Goal: Check status

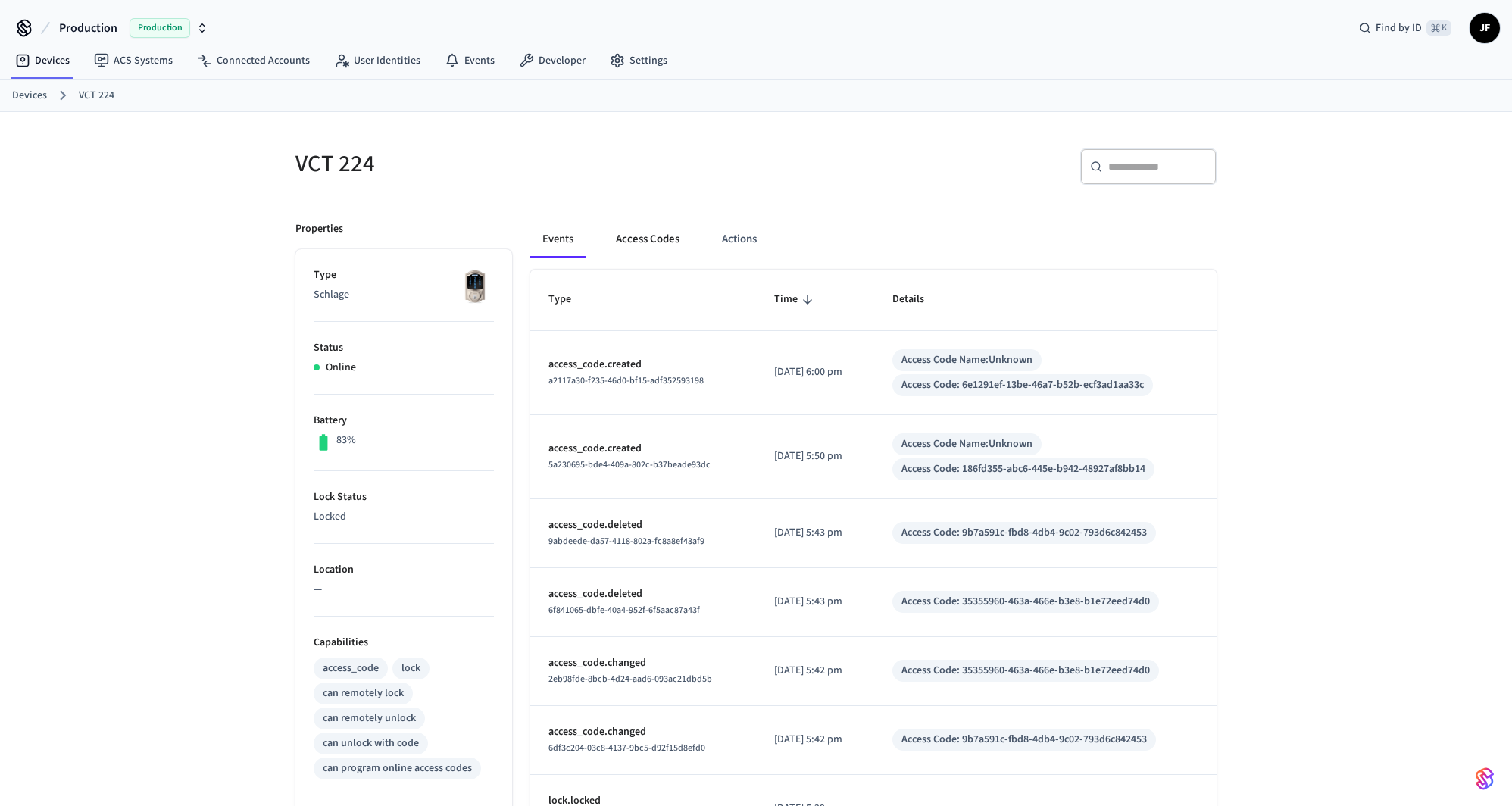
click at [639, 237] on button "Access Codes" at bounding box center [647, 239] width 88 height 36
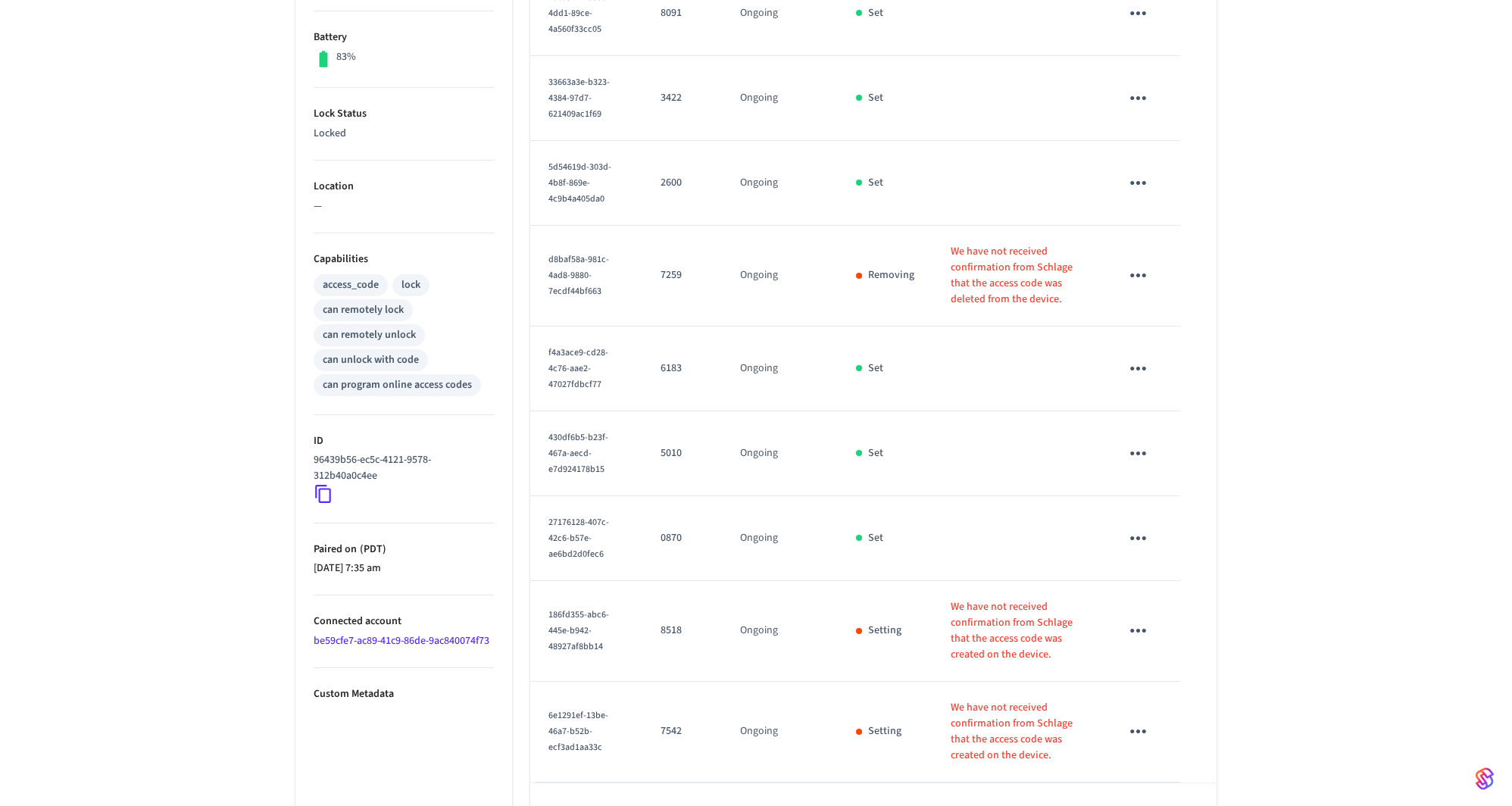
scroll to position [429, 0]
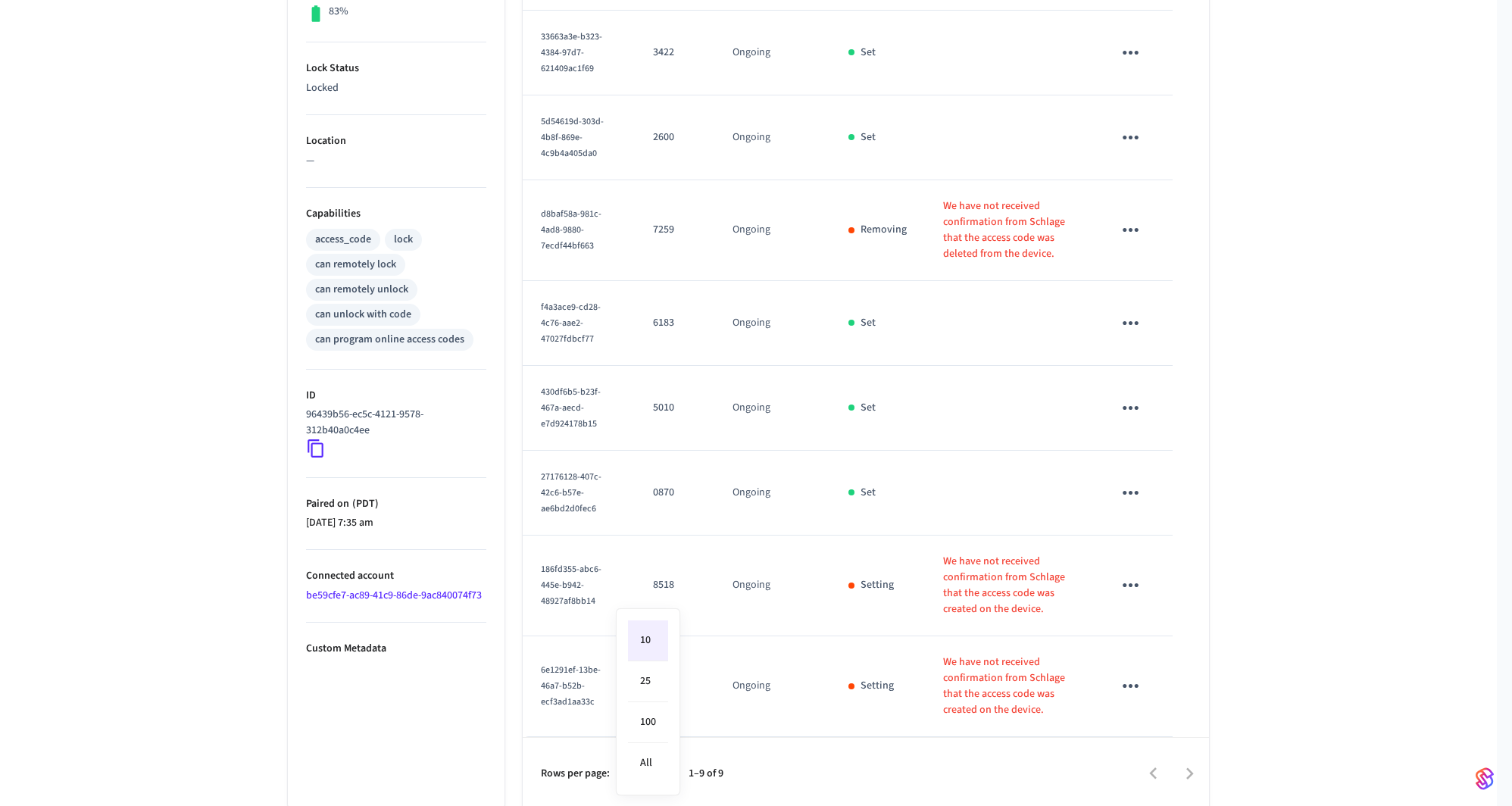
click at [660, 768] on body "Production Production Find by ID ⌘ K JF Devices ACS Systems Connected Accounts …" at bounding box center [756, 214] width 1512 height 1286
click at [650, 686] on li "25" at bounding box center [648, 682] width 40 height 41
type input "**"
click at [1280, 581] on div "VCT 224 ​ ​ Add Access Code Properties Type Schlage Status Online Battery 83% L…" at bounding box center [756, 247] width 1512 height 1127
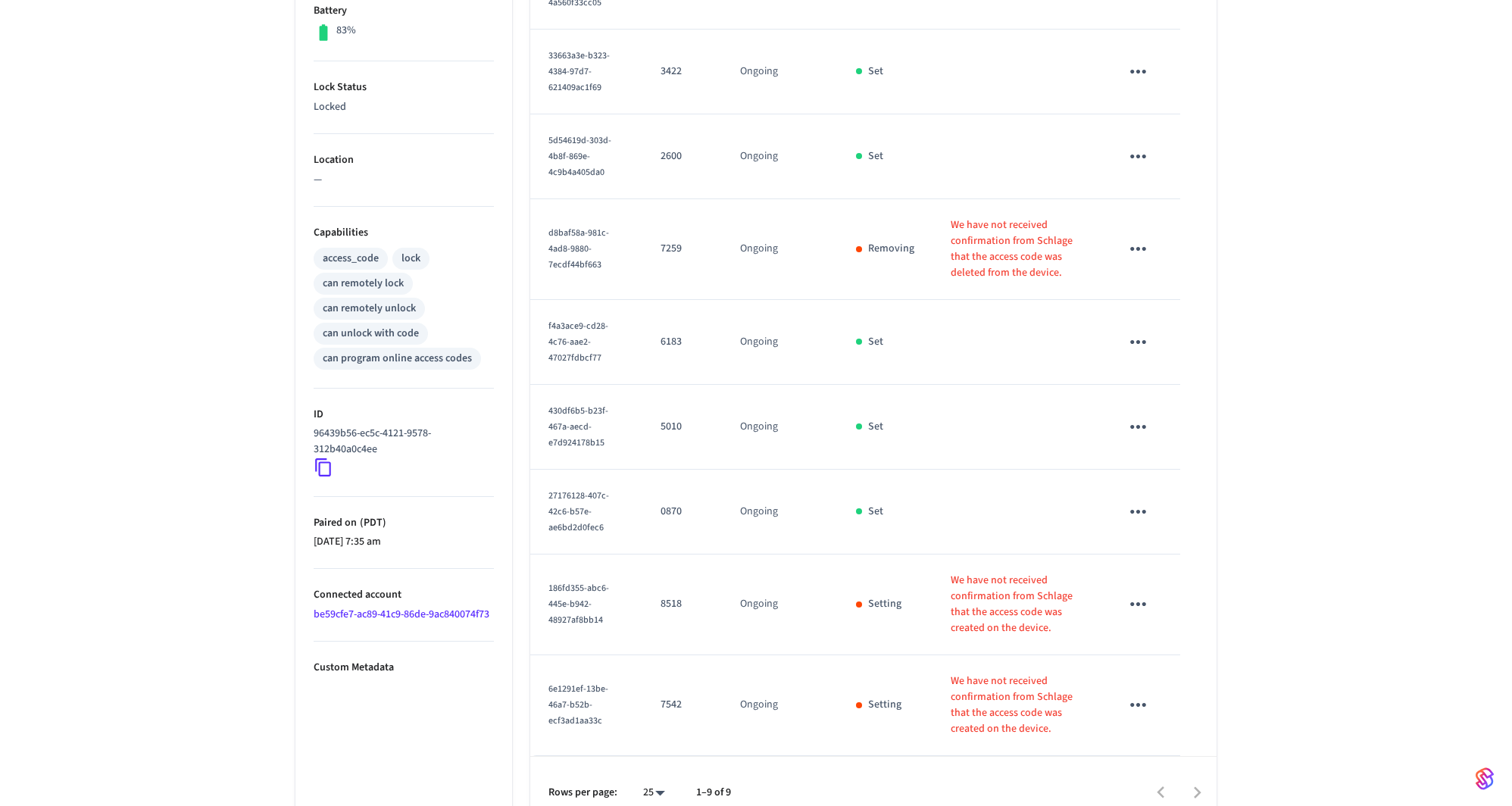
scroll to position [401, 0]
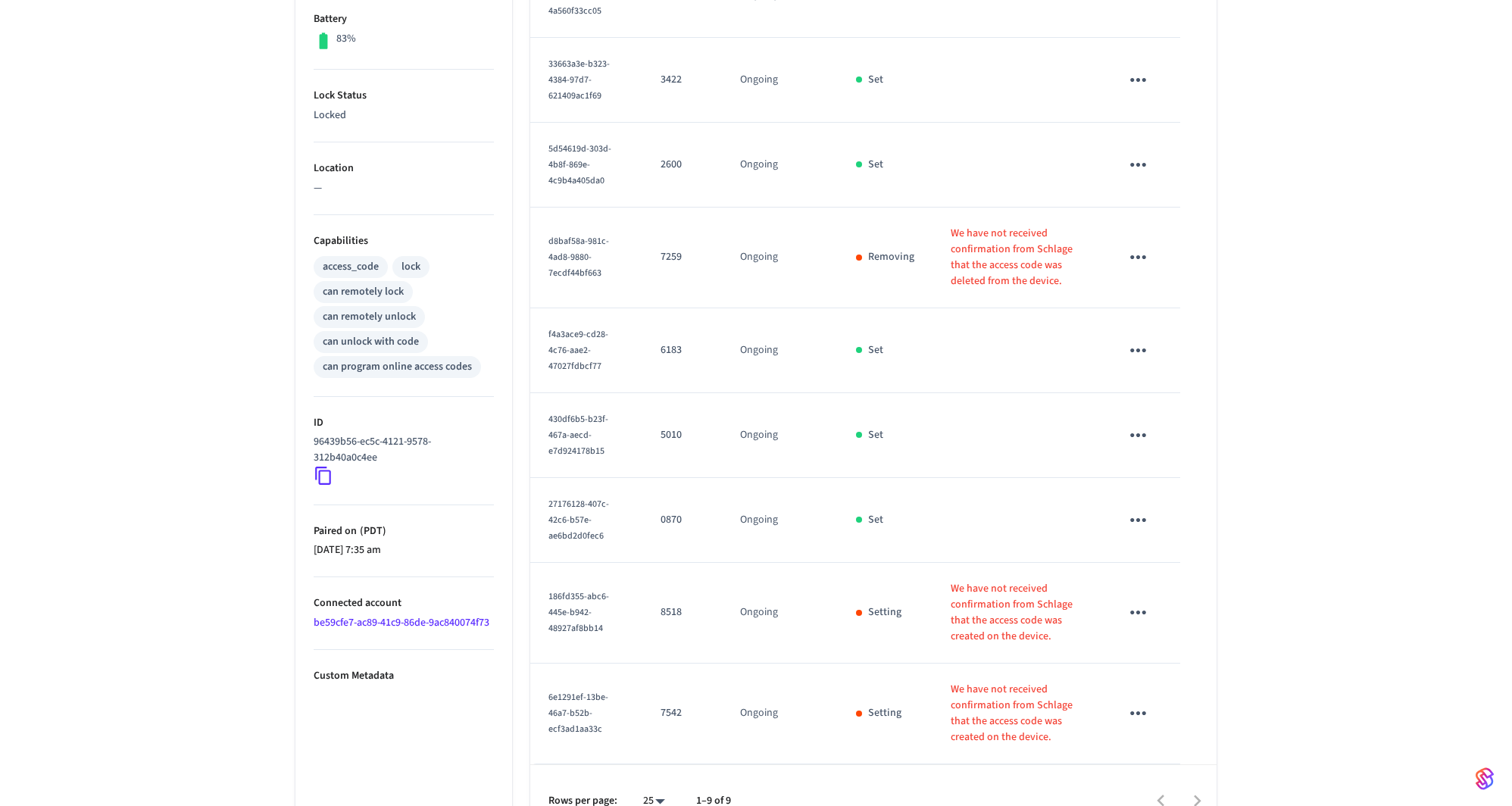
click at [319, 474] on icon at bounding box center [323, 476] width 20 height 20
click at [1400, 361] on div "VCT 224 ​ ​ Add Access Code Properties Type Schlage Status Online Battery 83% L…" at bounding box center [756, 274] width 1512 height 1127
